Goal: Information Seeking & Learning: Find specific page/section

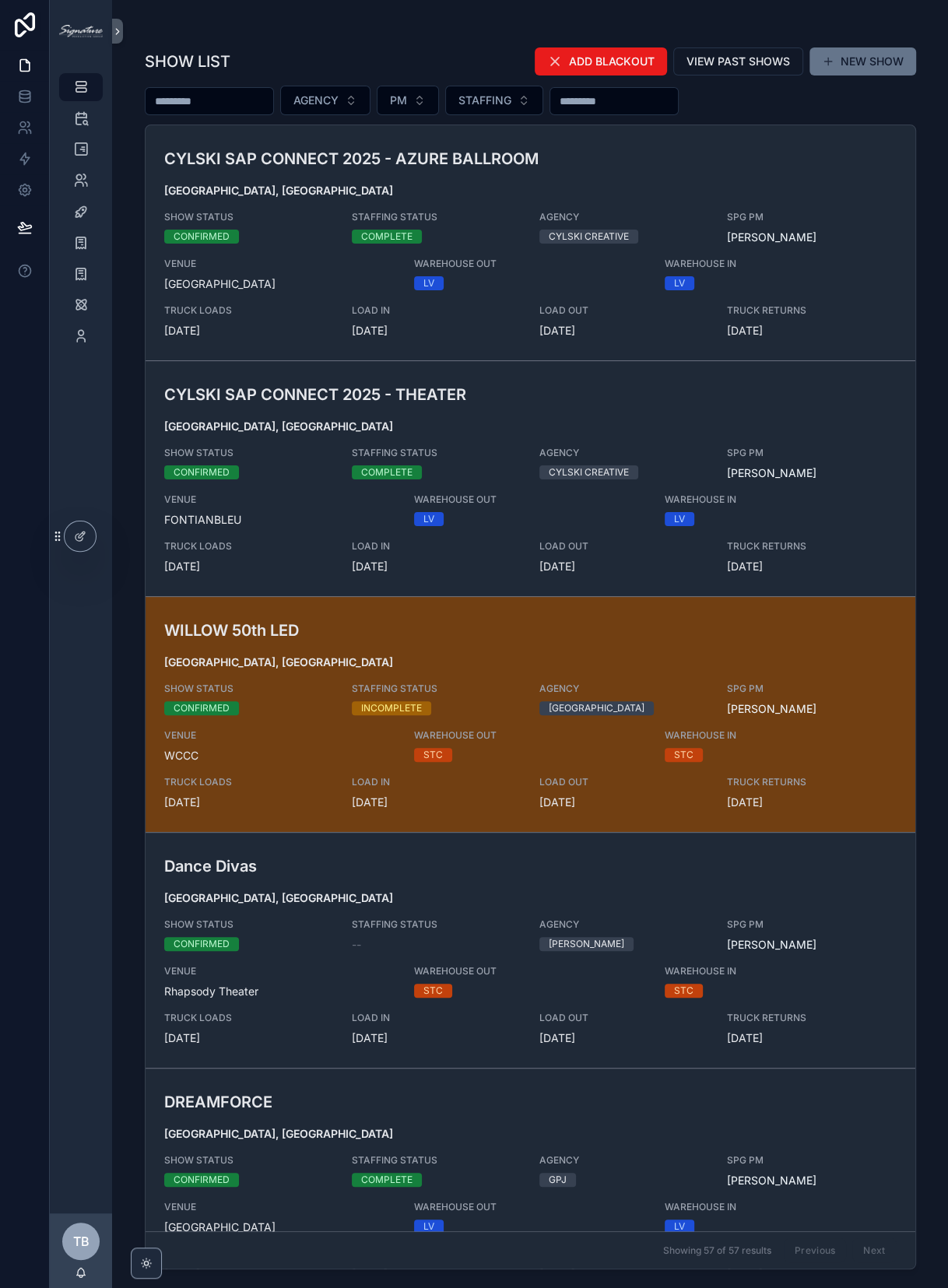
click at [261, 103] on input "scrollable content" at bounding box center [209, 102] width 128 height 22
type input "*****"
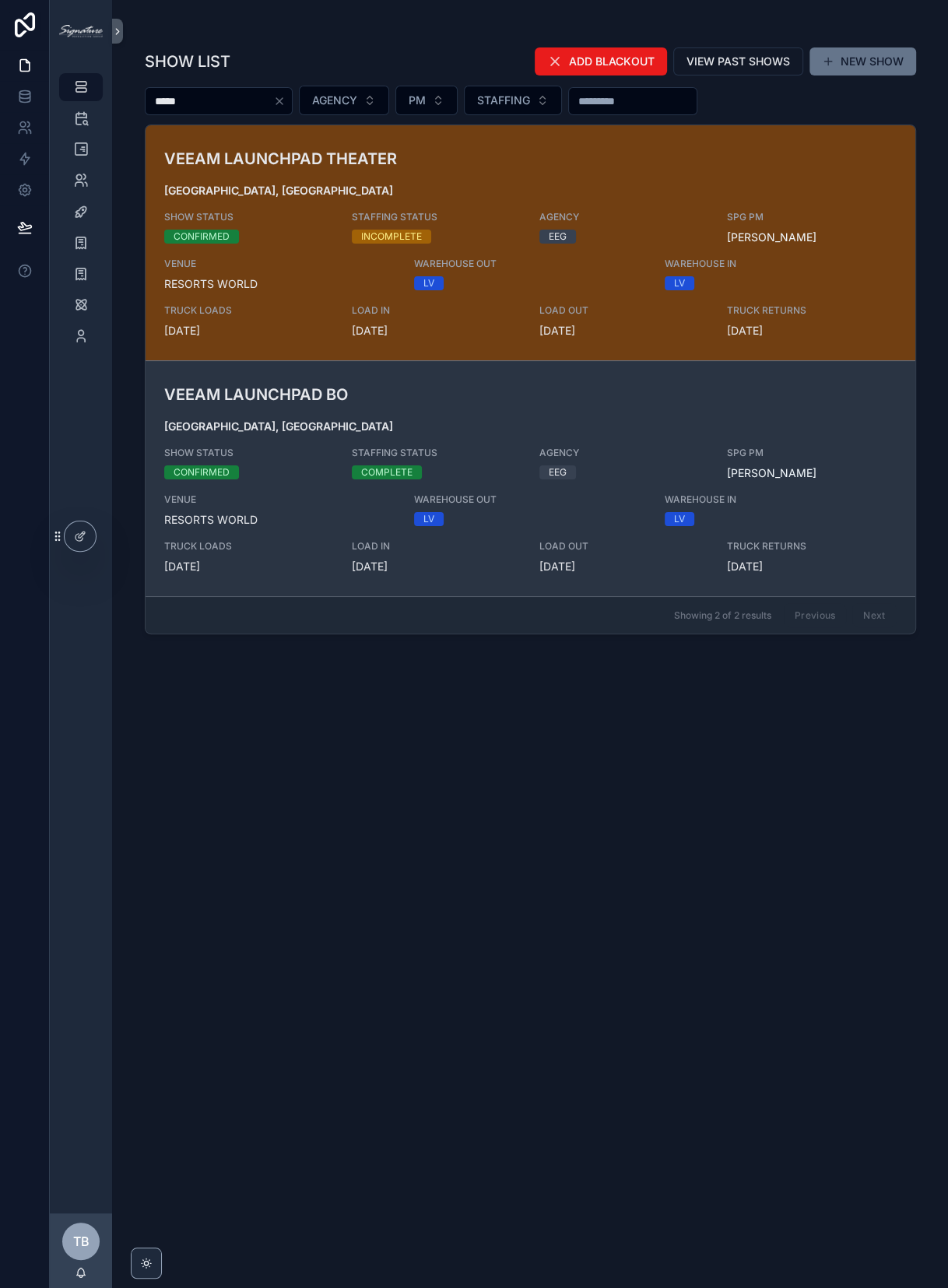
click at [426, 423] on span "[GEOGRAPHIC_DATA], [GEOGRAPHIC_DATA]" at bounding box center [531, 427] width 732 height 16
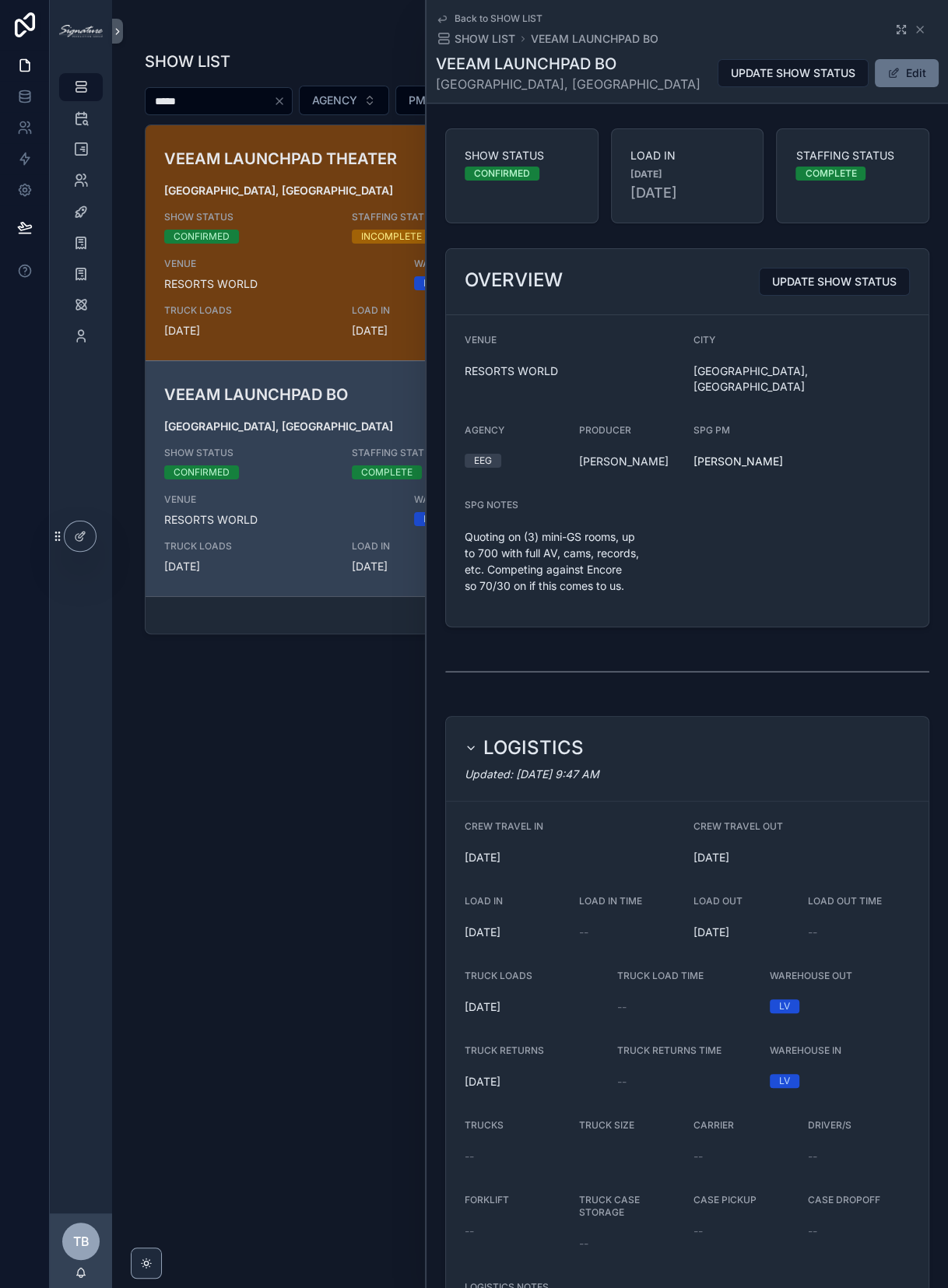
click at [895, 29] on icon "scrollable content" at bounding box center [901, 29] width 13 height 13
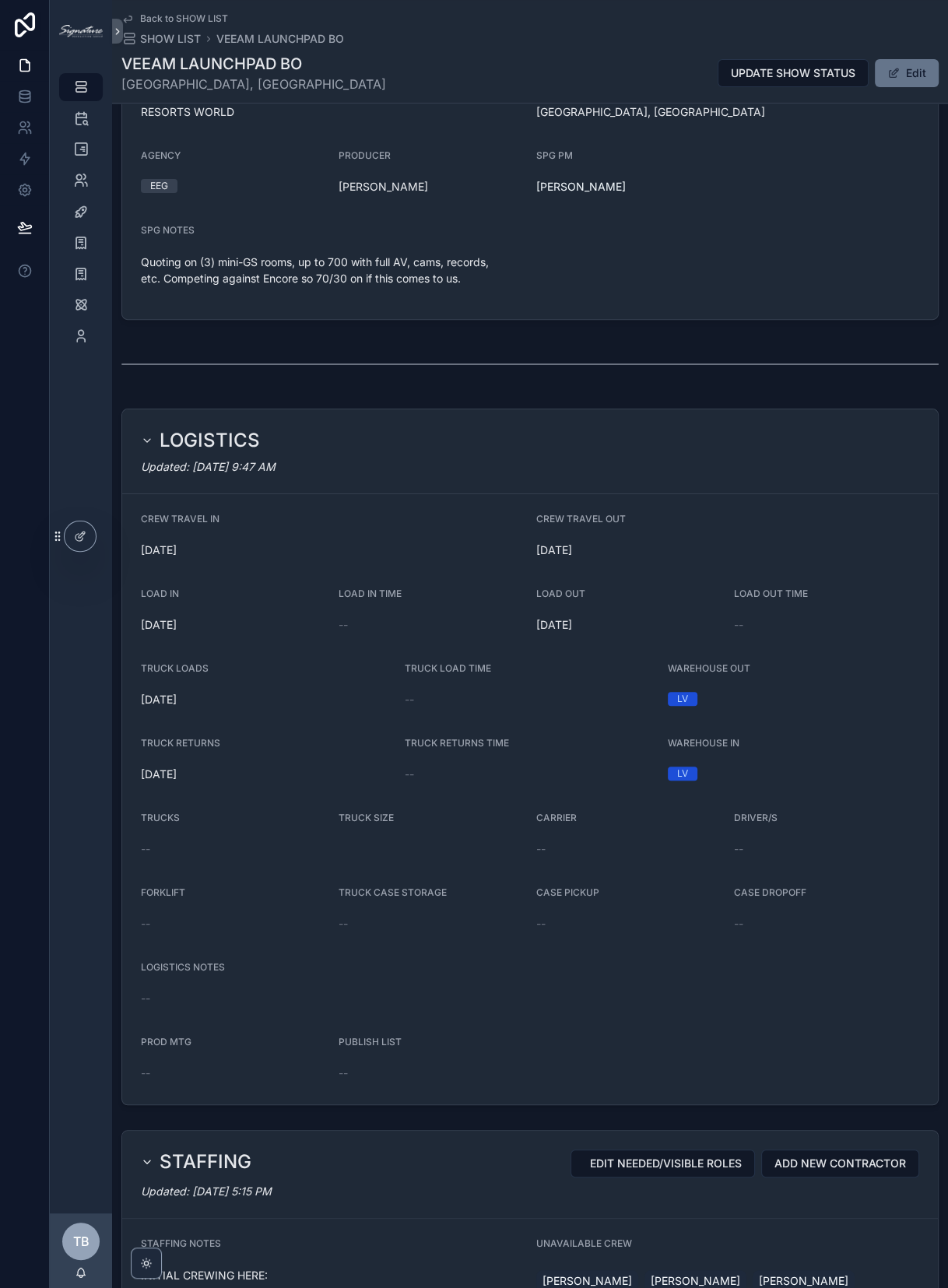
scroll to position [383, 0]
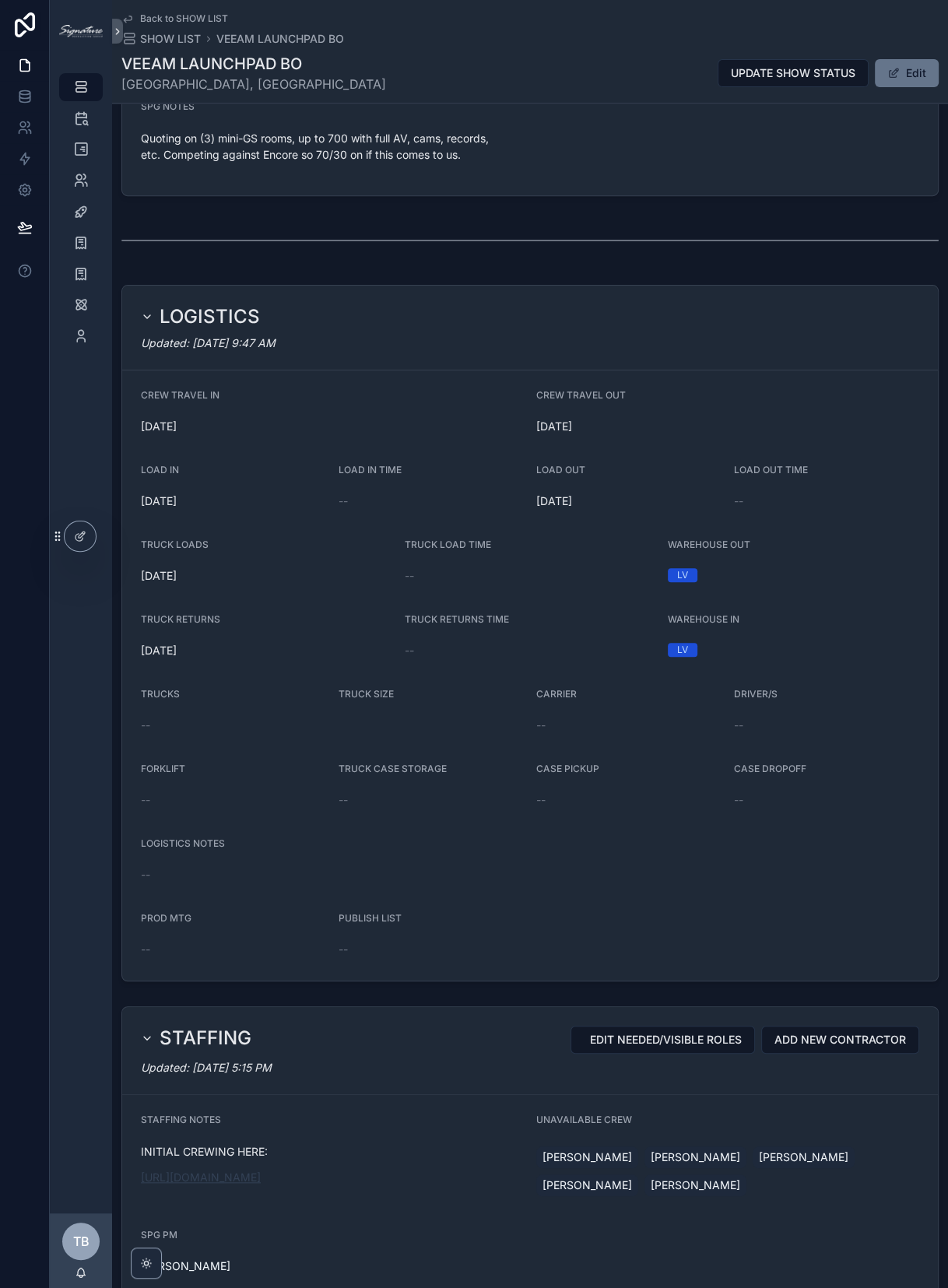
click at [221, 1176] on link "[URL][DOMAIN_NAME]" at bounding box center [201, 1177] width 120 height 13
